Goal: Navigation & Orientation: Find specific page/section

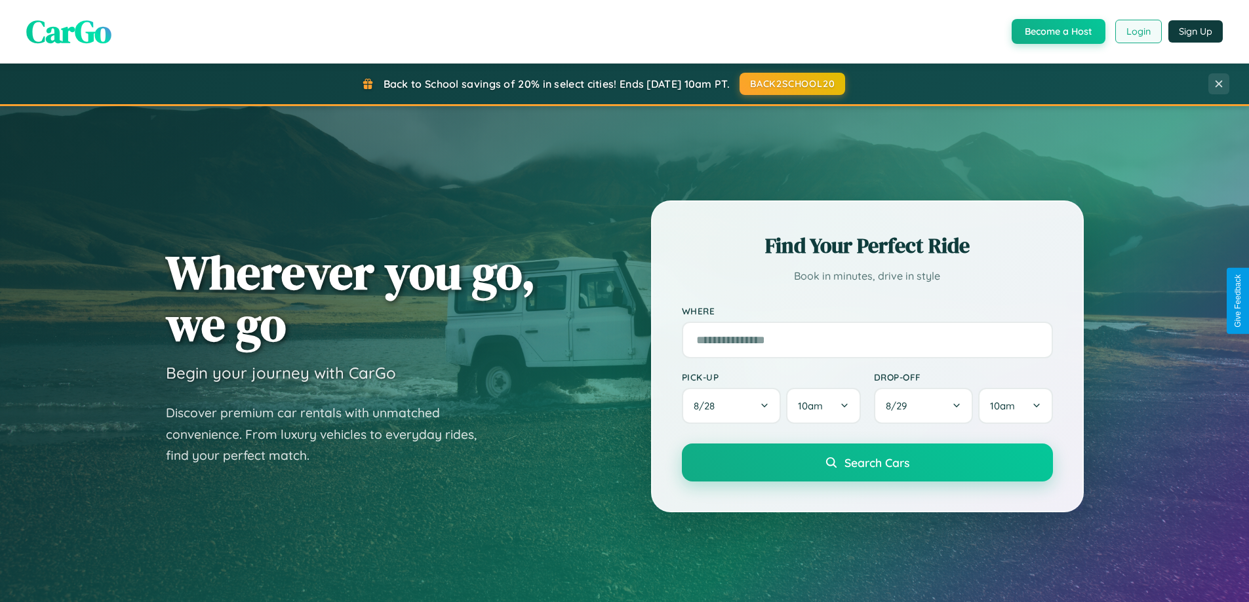
click at [1137, 31] on button "Login" at bounding box center [1138, 32] width 47 height 24
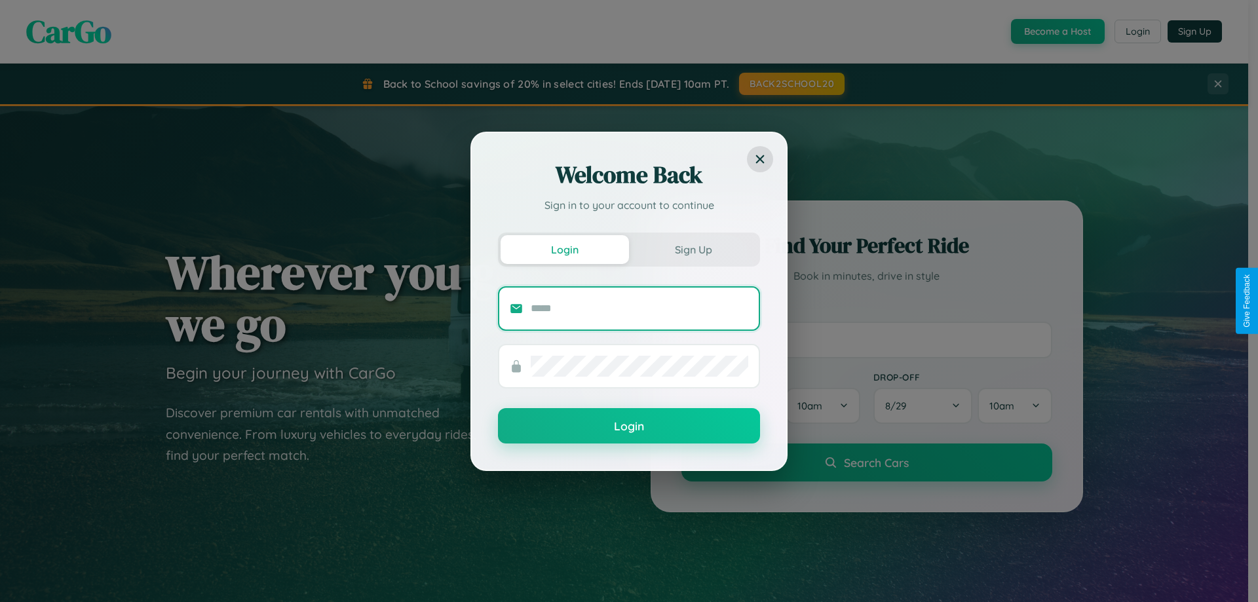
click at [640, 308] on input "text" at bounding box center [640, 308] width 218 height 21
type input "**********"
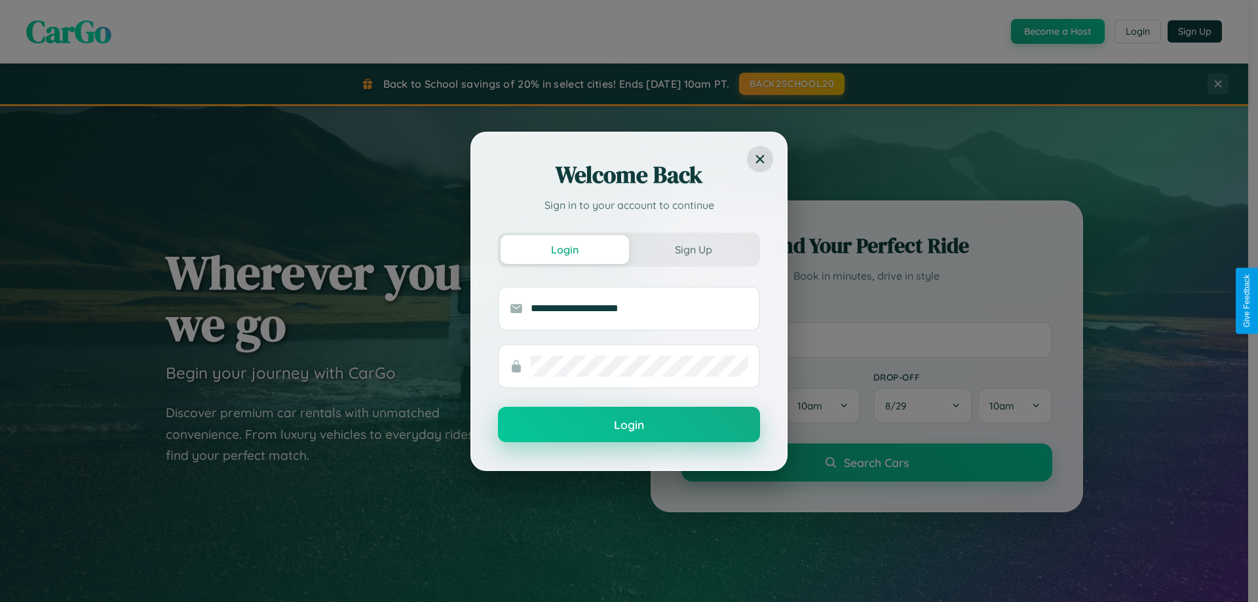
click at [629, 425] on button "Login" at bounding box center [629, 424] width 262 height 35
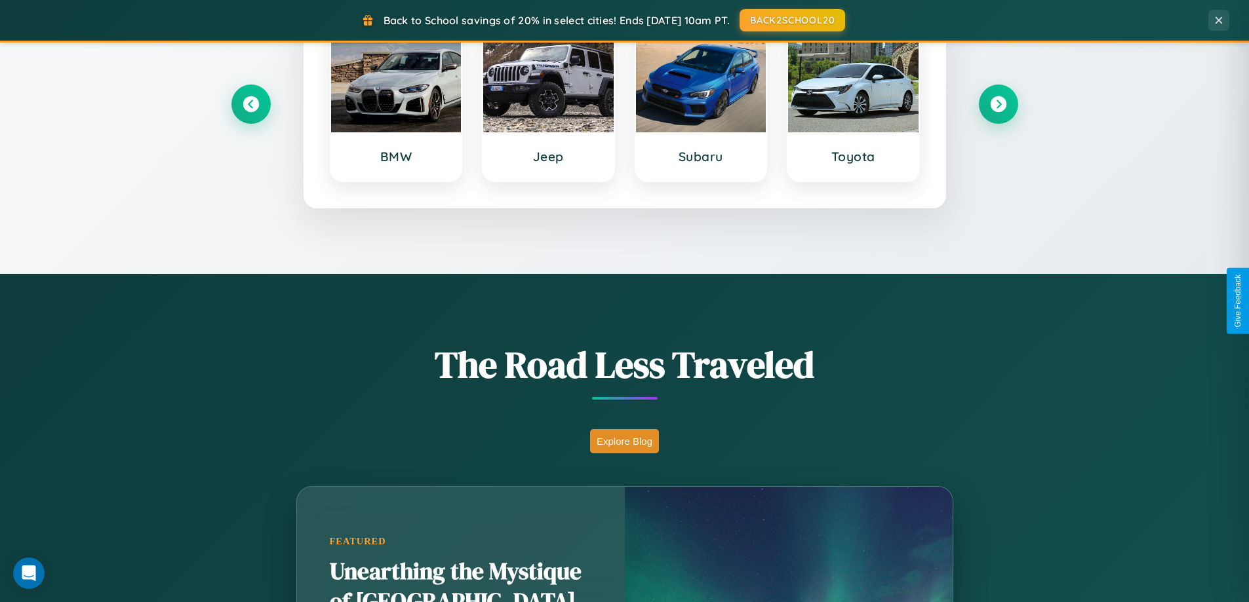
scroll to position [2522, 0]
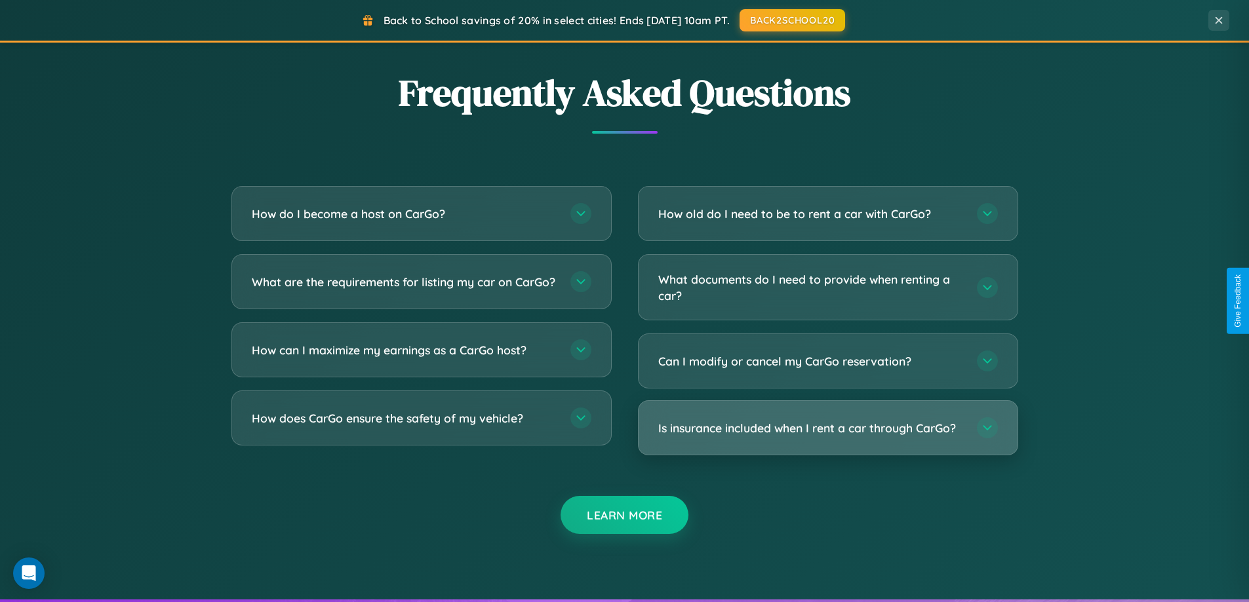
click at [827, 428] on h3 "Is insurance included when I rent a car through CarGo?" at bounding box center [810, 428] width 305 height 16
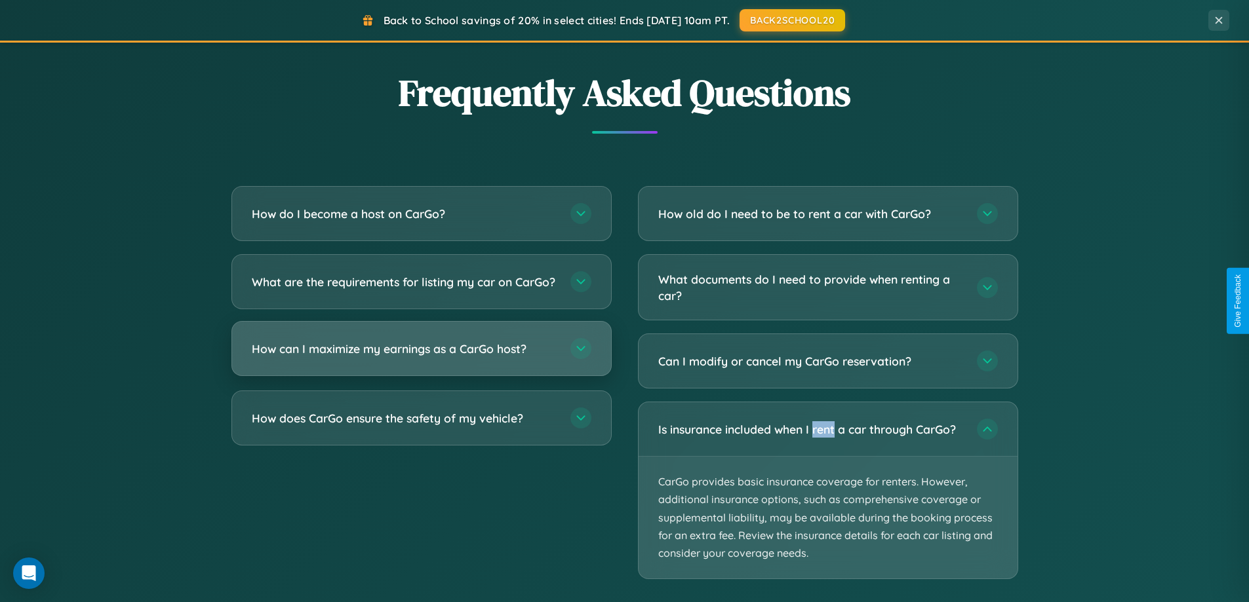
click at [421, 357] on h3 "How can I maximize my earnings as a CarGo host?" at bounding box center [404, 349] width 305 height 16
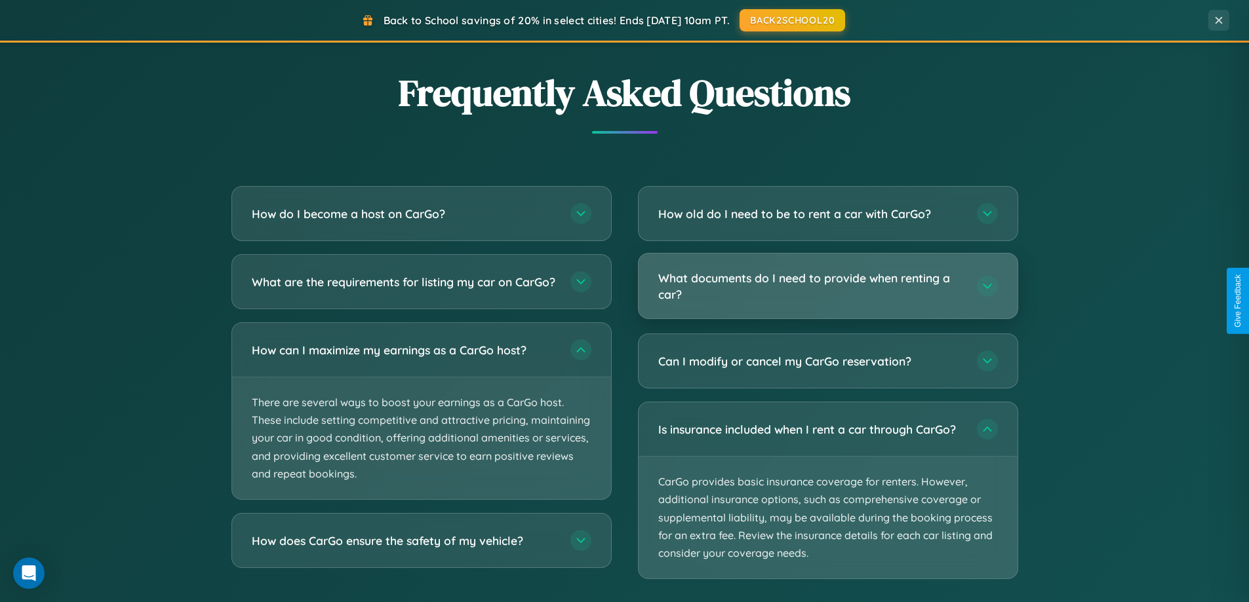
click at [827, 287] on h3 "What documents do I need to provide when renting a car?" at bounding box center [810, 286] width 305 height 32
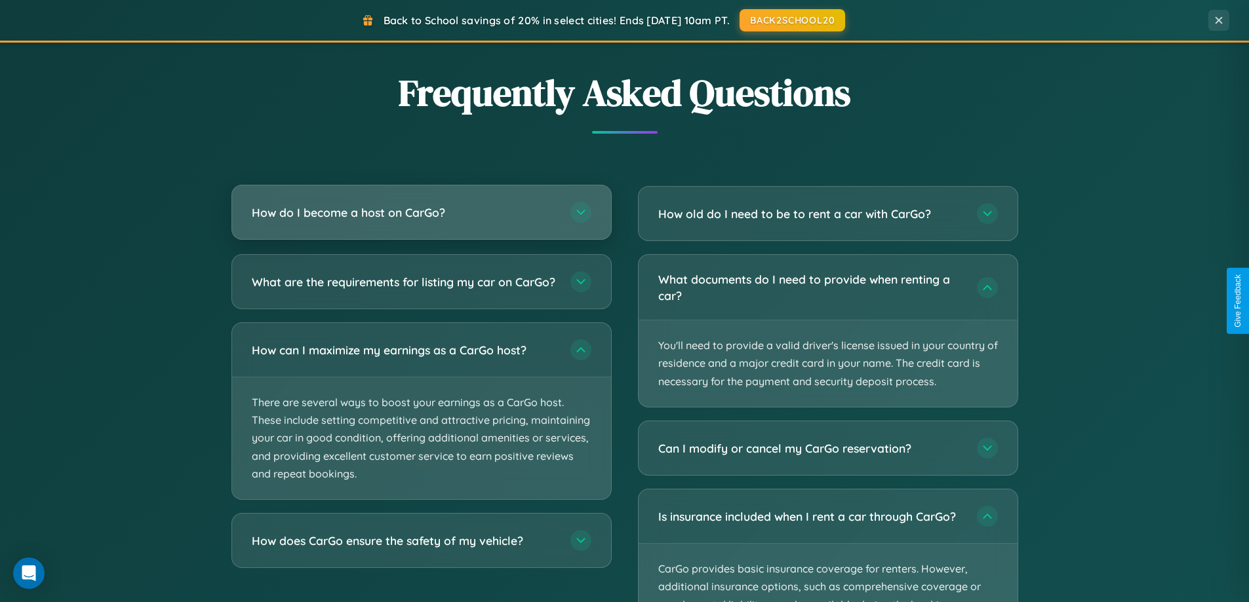
click at [421, 213] on h3 "How do I become a host on CarGo?" at bounding box center [404, 212] width 305 height 16
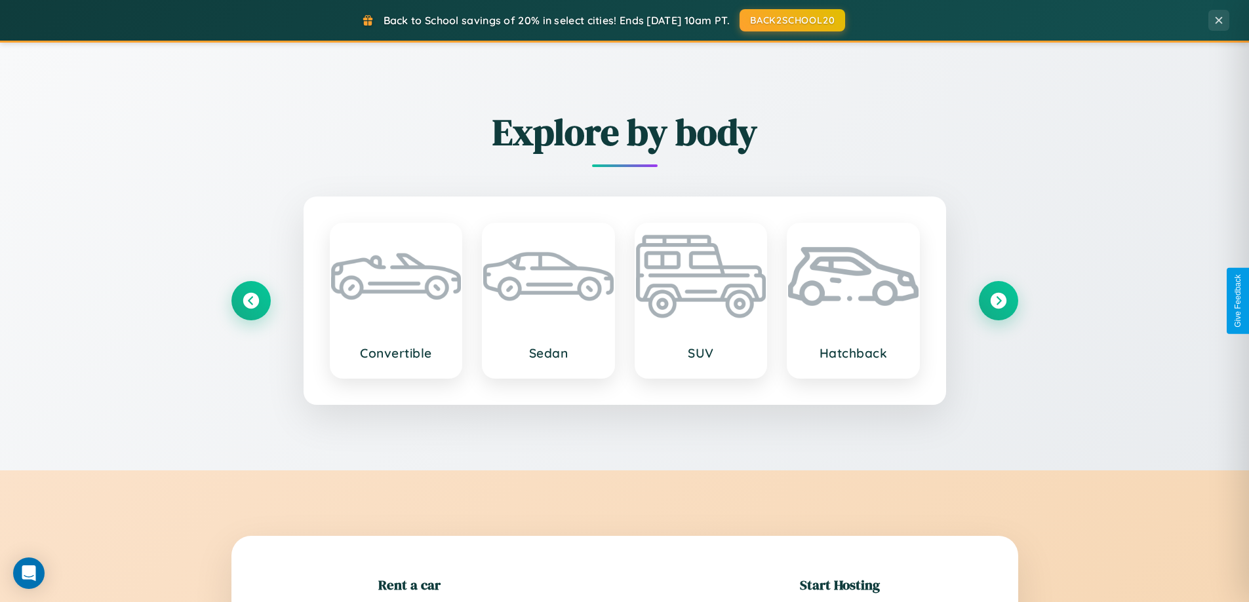
scroll to position [283, 0]
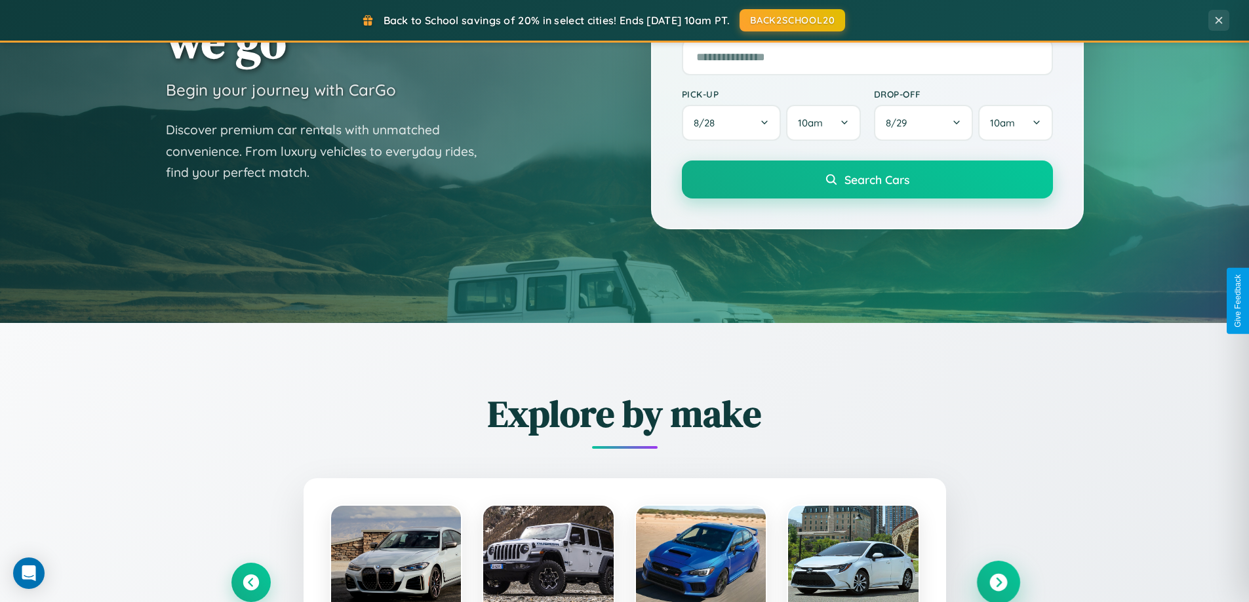
click at [998, 583] on icon at bounding box center [998, 583] width 18 height 18
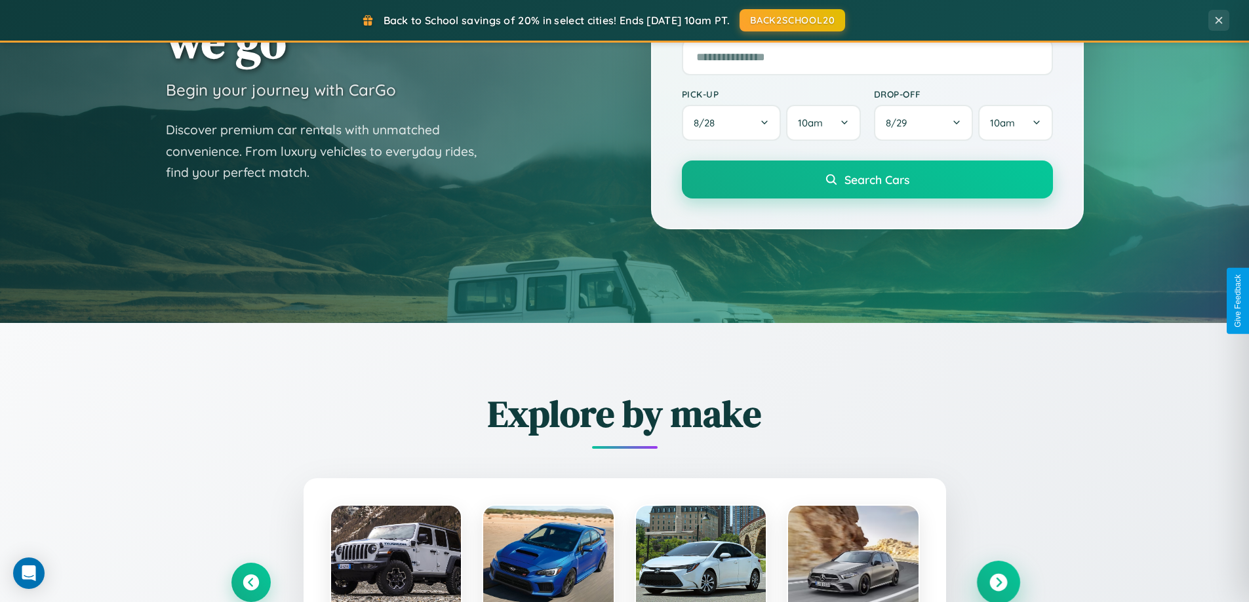
click at [998, 581] on icon at bounding box center [998, 583] width 18 height 18
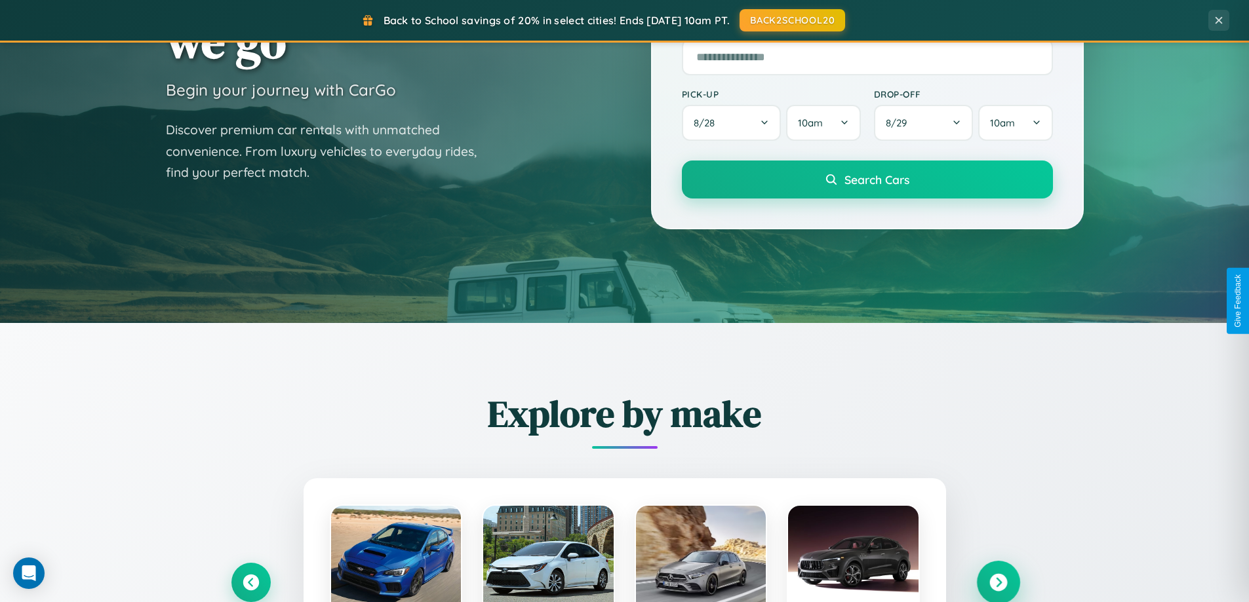
click at [998, 581] on icon at bounding box center [998, 583] width 18 height 18
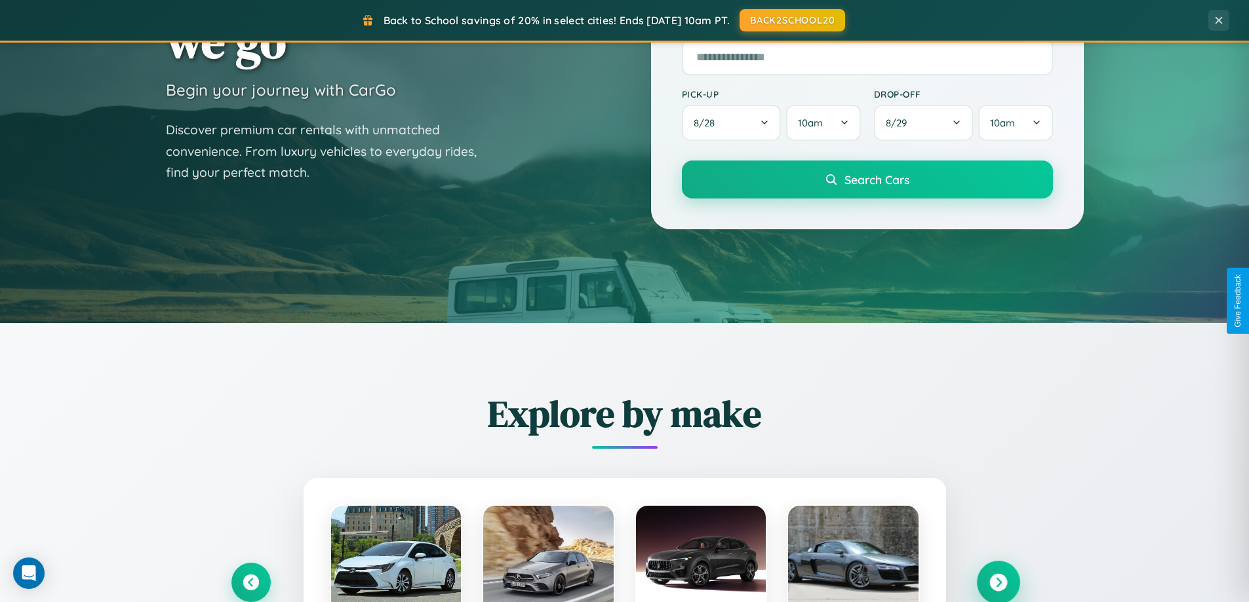
click at [998, 581] on icon at bounding box center [998, 583] width 18 height 18
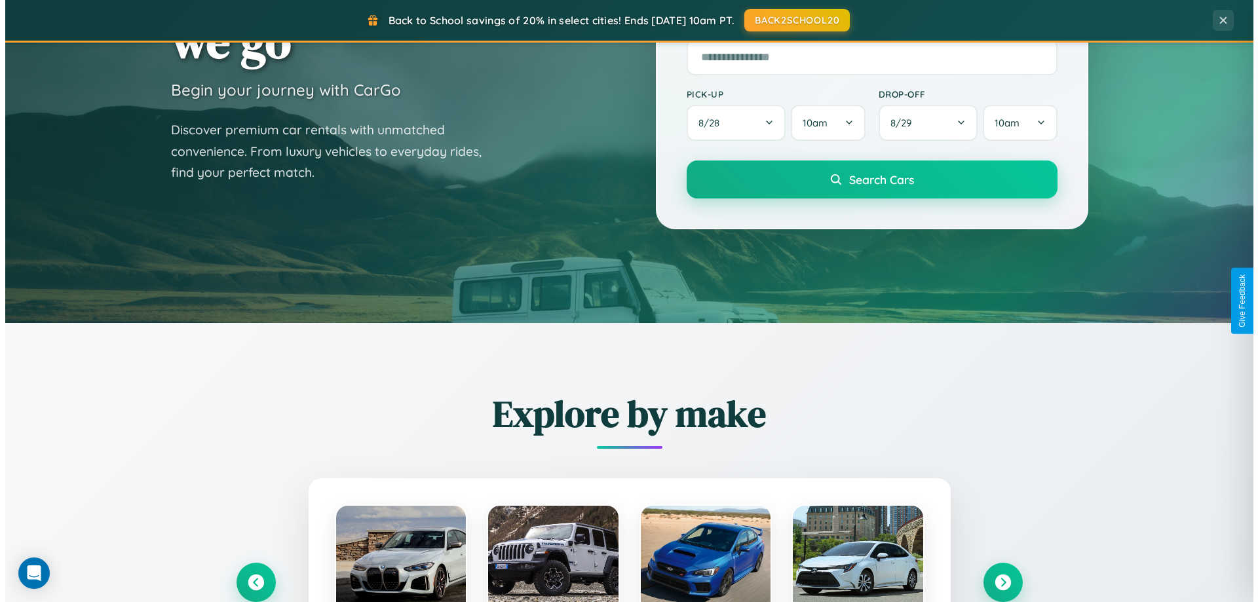
scroll to position [0, 0]
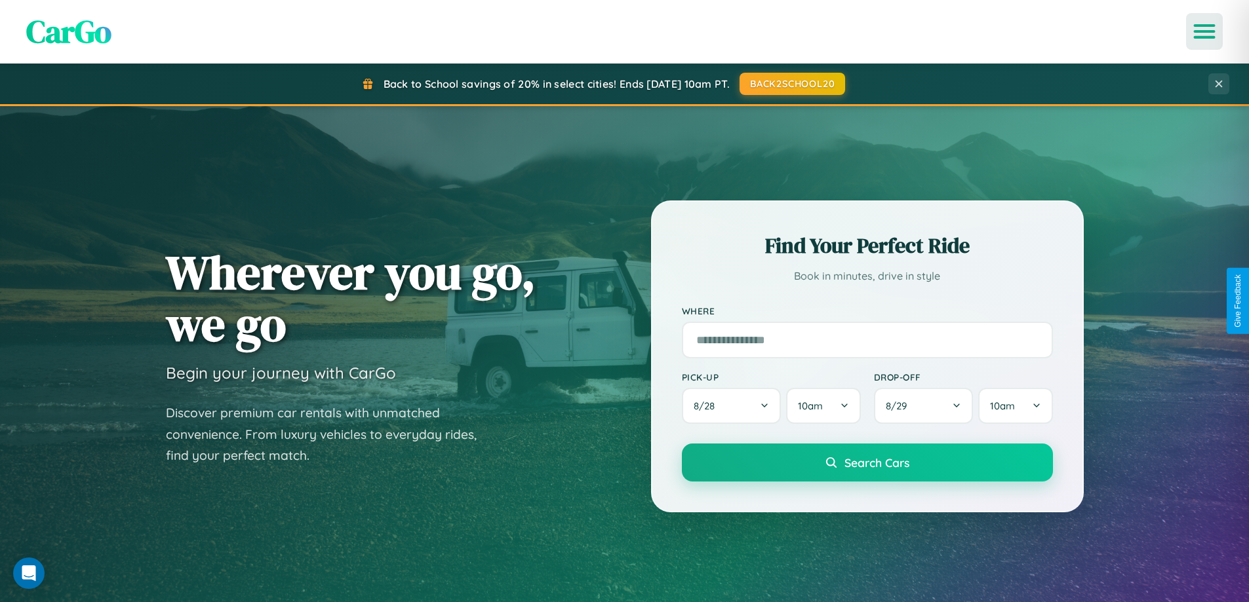
click at [1204, 31] on icon "Open menu" at bounding box center [1204, 32] width 19 height 12
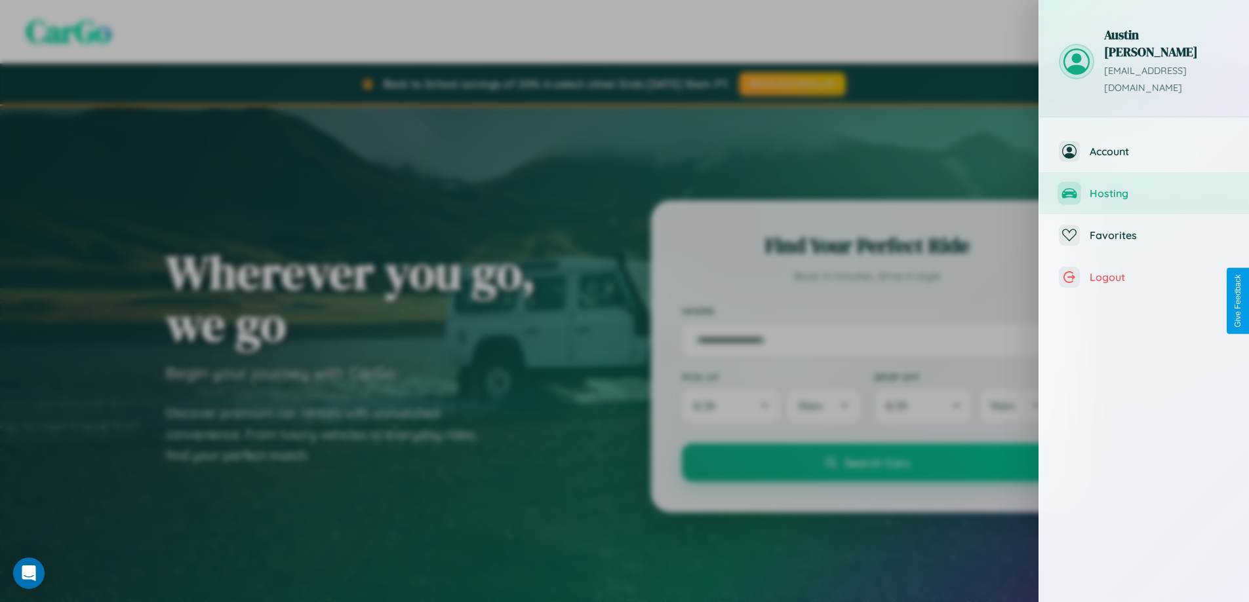
click at [1144, 187] on span "Hosting" at bounding box center [1159, 193] width 140 height 13
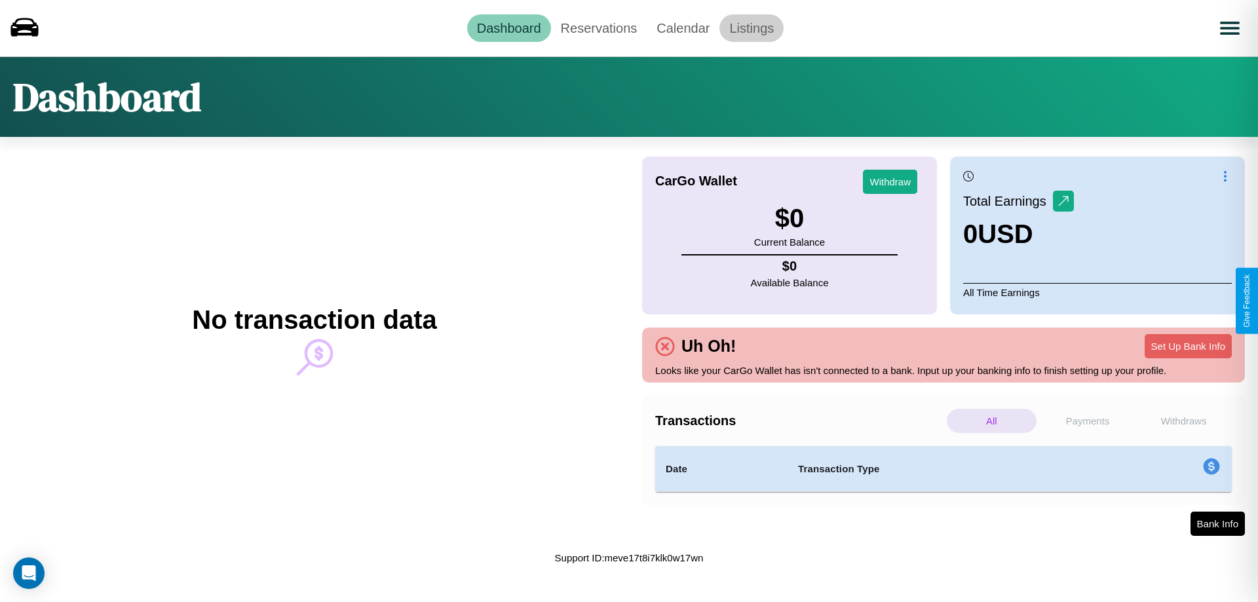
click at [752, 28] on link "Listings" at bounding box center [752, 28] width 64 height 28
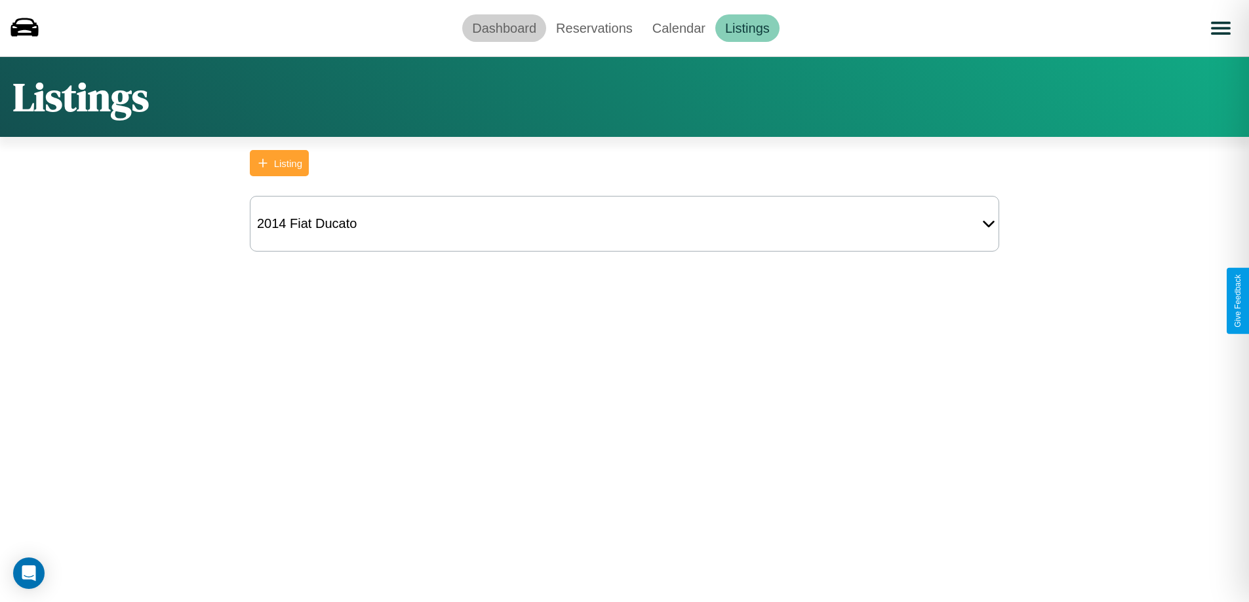
click at [504, 28] on link "Dashboard" at bounding box center [504, 28] width 84 height 28
